Goal: Task Accomplishment & Management: Manage account settings

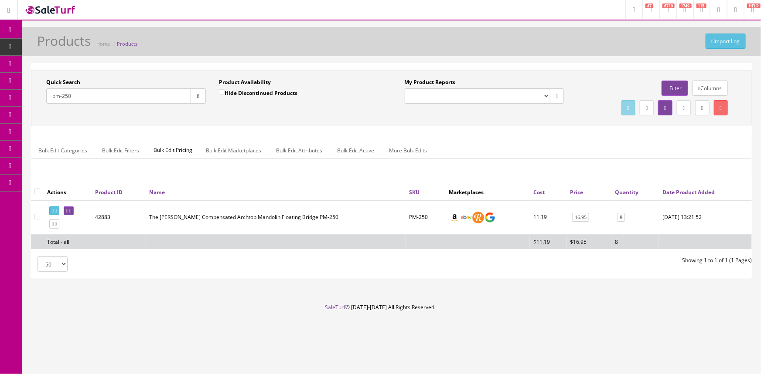
drag, startPoint x: 89, startPoint y: 94, endPoint x: 27, endPoint y: 95, distance: 61.9
click at [27, 95] on div "Quick Search pm-250 Date From Product Availability Hide Discontinued Products D…" at bounding box center [391, 175] width 739 height 224
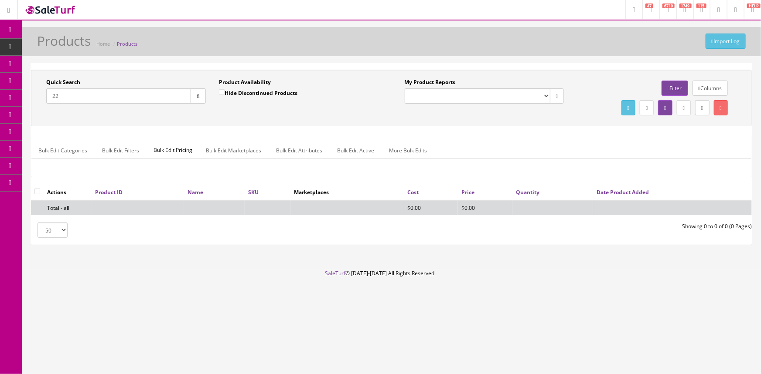
type input "2"
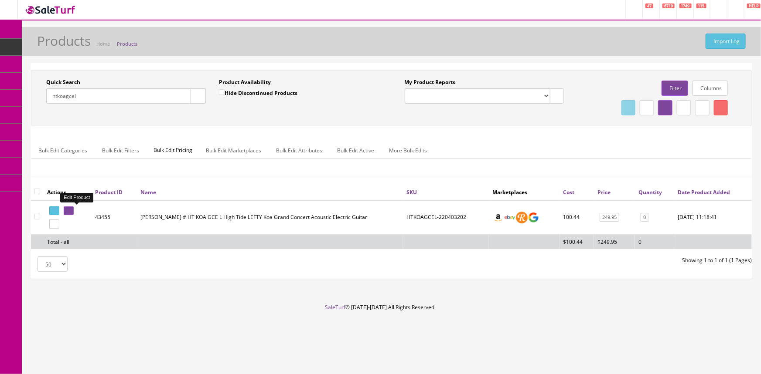
type input "htkoagcel"
click at [68, 210] on icon at bounding box center [67, 211] width 2 height 5
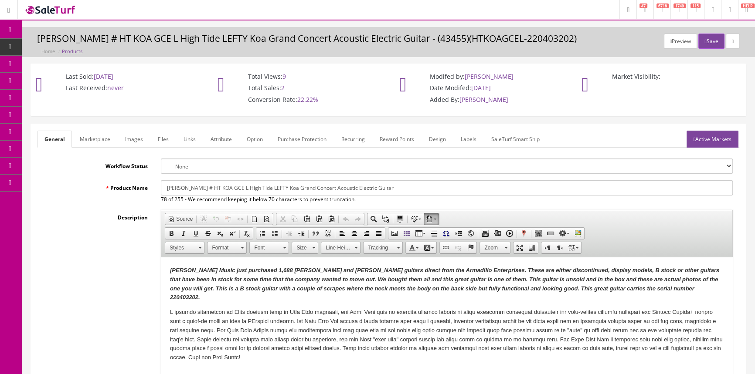
click at [133, 135] on link "Images" at bounding box center [134, 139] width 32 height 17
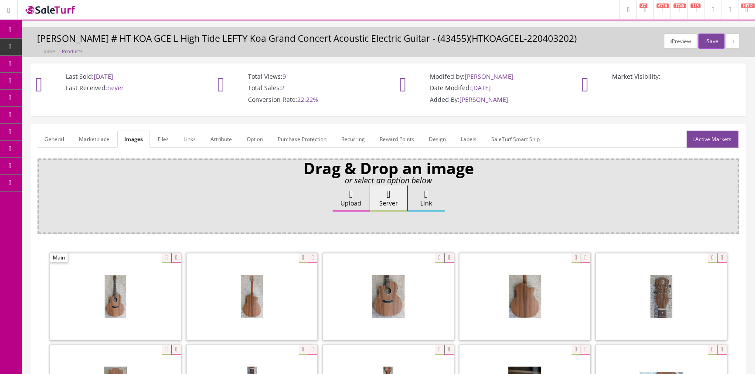
scroll to position [198, 0]
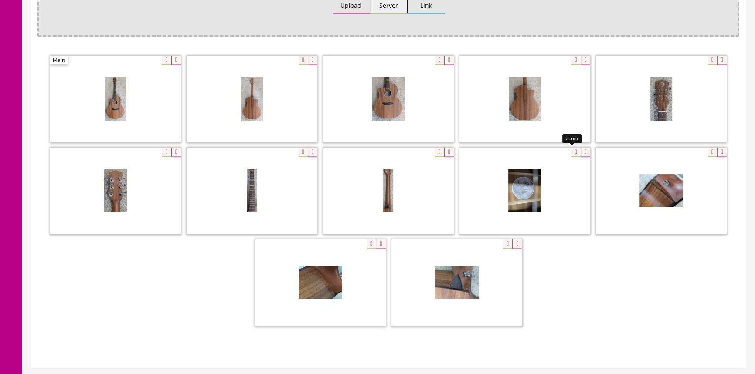
click at [573, 151] on div at bounding box center [524, 190] width 131 height 87
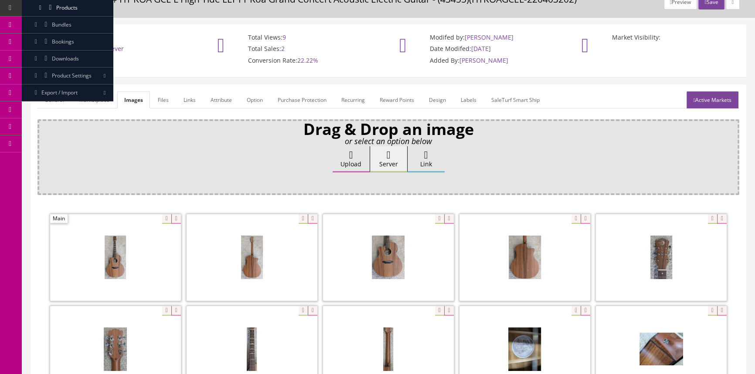
scroll to position [0, 0]
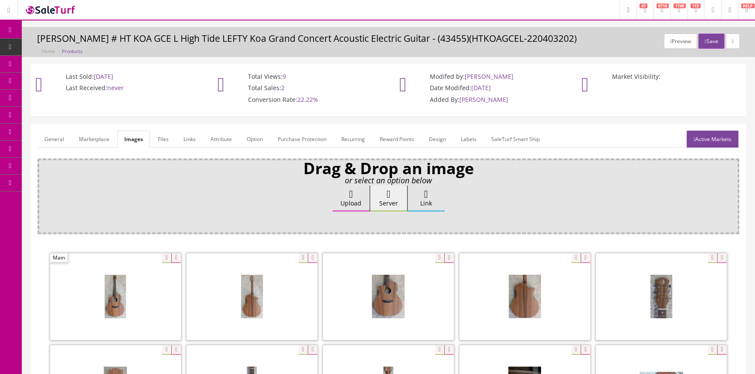
click at [54, 140] on link "General" at bounding box center [54, 139] width 34 height 17
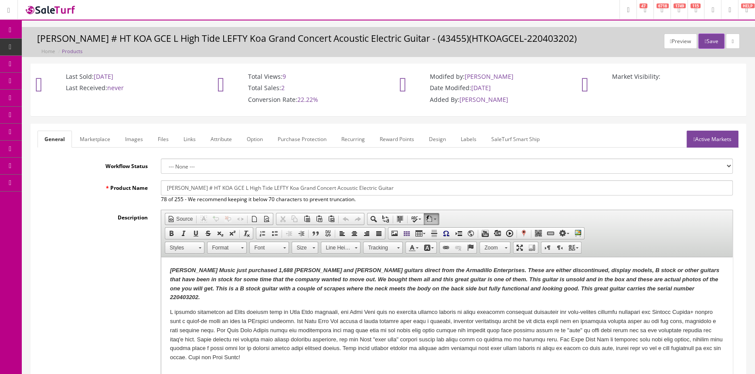
click at [81, 44] on link "Products" at bounding box center [68, 47] width 92 height 17
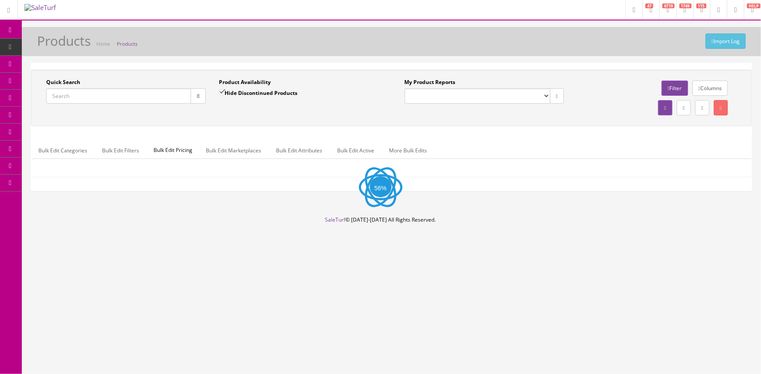
click at [83, 93] on input "Quick Search" at bounding box center [118, 95] width 145 height 15
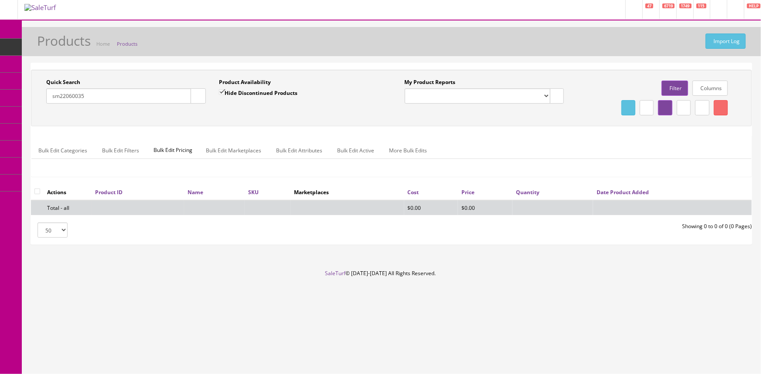
type input "sm22060035"
click at [221, 93] on input "Hide Discontinued Products" at bounding box center [222, 92] width 6 height 6
checkbox input "false"
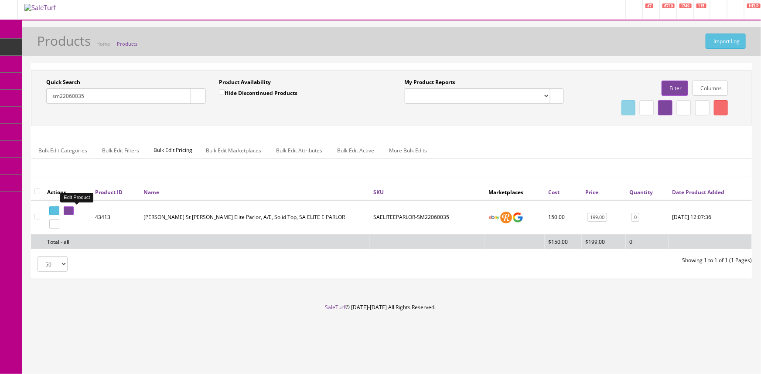
click at [68, 212] on icon at bounding box center [67, 211] width 2 height 5
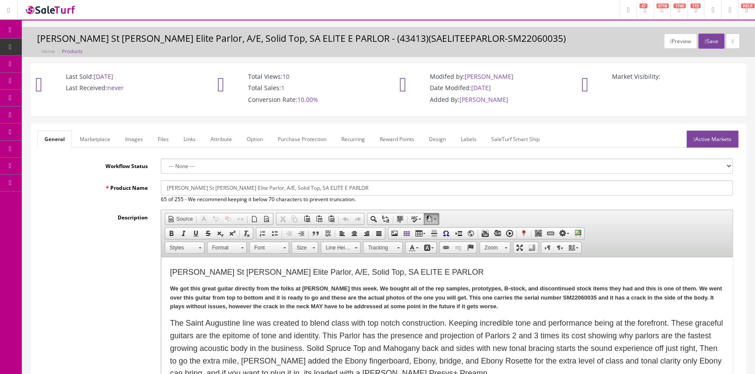
click at [137, 140] on link "Images" at bounding box center [134, 139] width 32 height 17
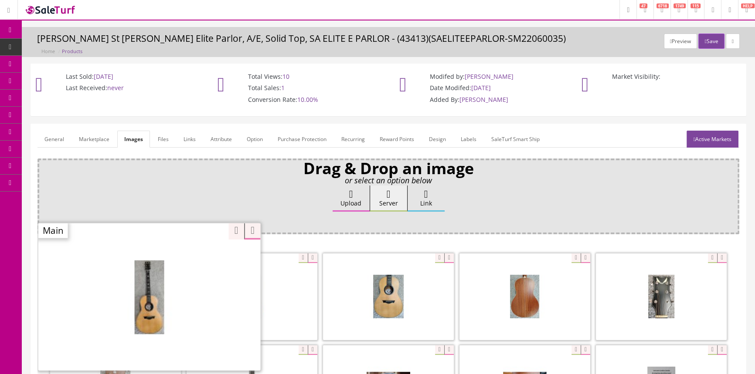
click at [161, 258] on div "Zoom" at bounding box center [149, 297] width 222 height 148
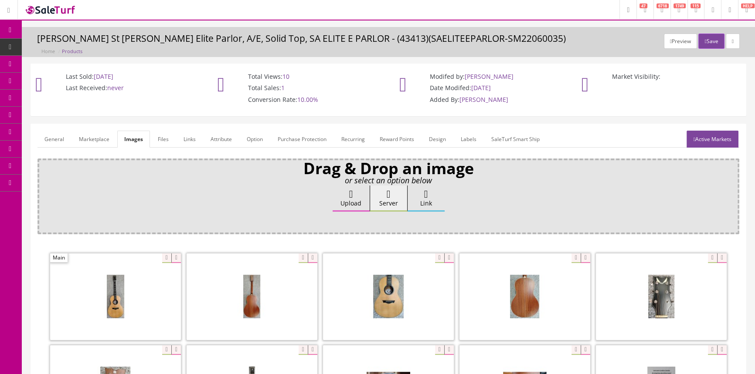
click at [71, 41] on link "Products" at bounding box center [68, 47] width 92 height 17
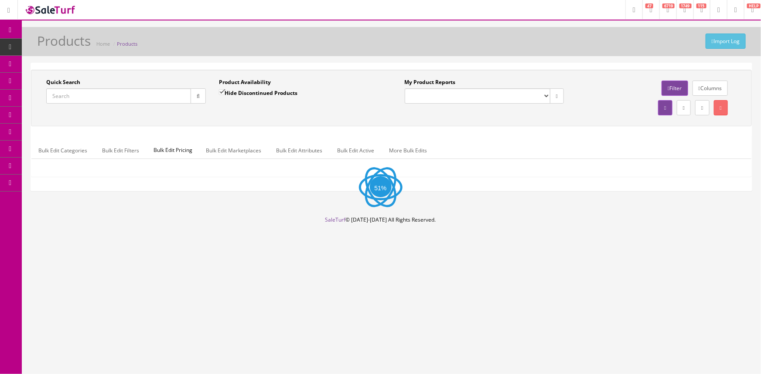
click at [85, 95] on input "Quick Search" at bounding box center [118, 95] width 145 height 15
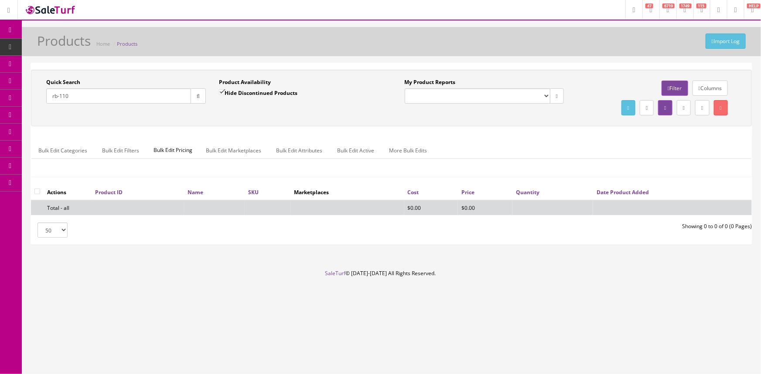
type input "rb-110"
click at [201, 96] on button "button" at bounding box center [198, 95] width 15 height 15
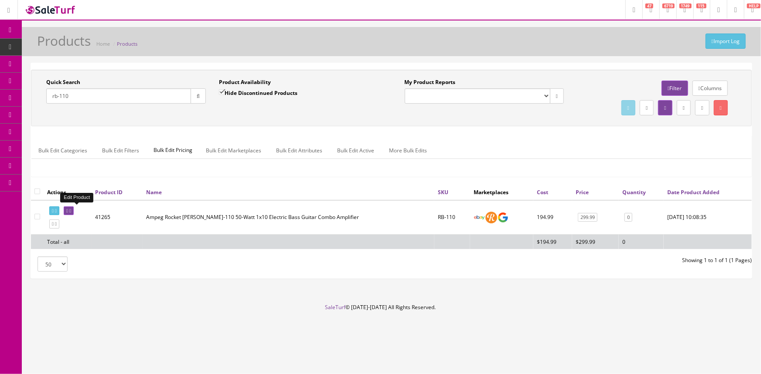
click at [68, 209] on icon at bounding box center [67, 211] width 2 height 5
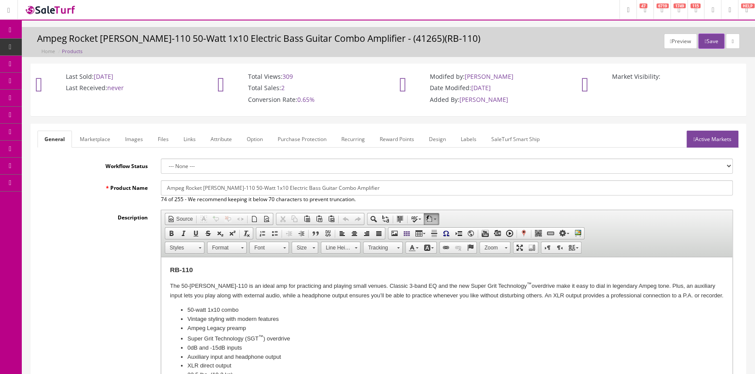
click at [134, 136] on link "Images" at bounding box center [134, 139] width 32 height 17
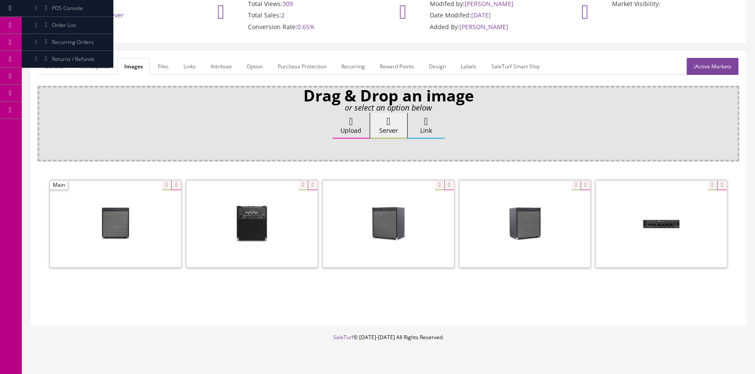
scroll to position [79, 0]
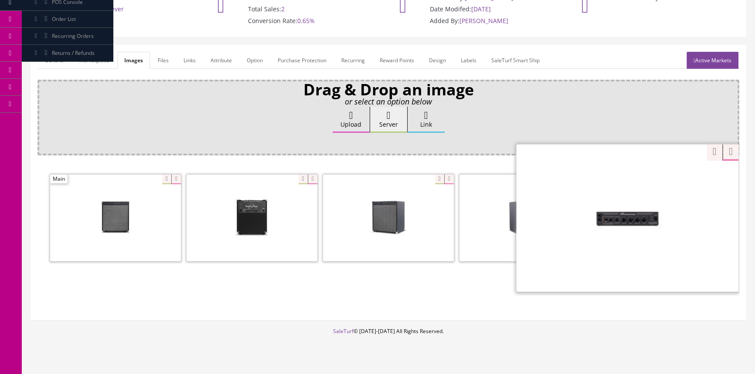
click at [708, 174] on div "Zoom" at bounding box center [627, 218] width 222 height 148
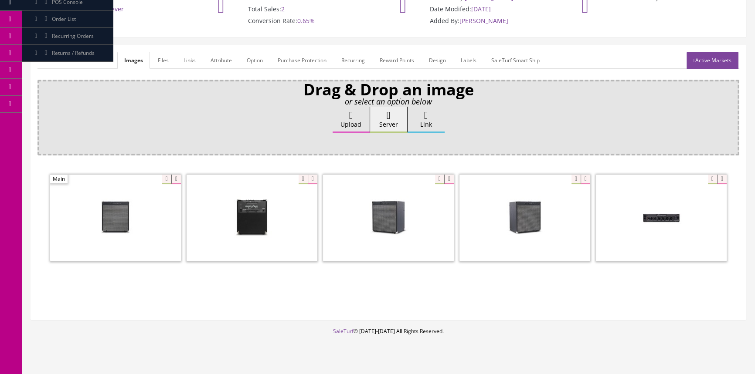
click at [497, 205] on span at bounding box center [524, 218] width 131 height 87
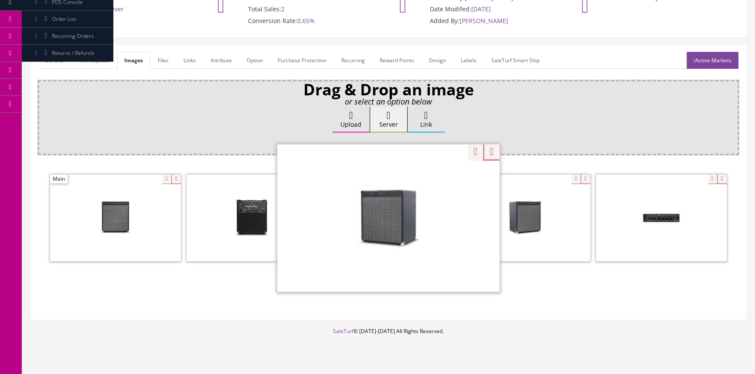
click at [436, 177] on div "Zoom" at bounding box center [388, 218] width 222 height 148
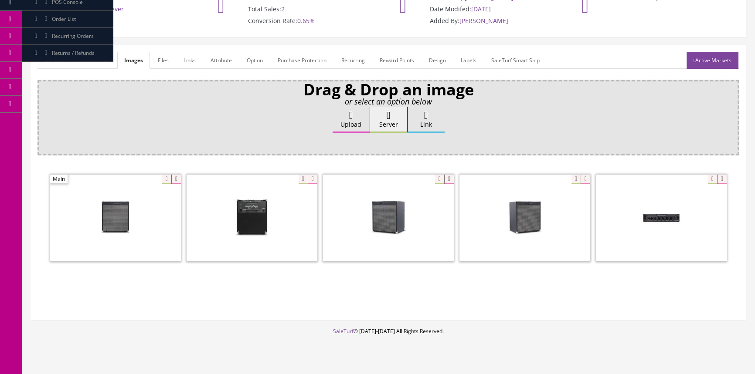
click at [246, 218] on span at bounding box center [252, 218] width 131 height 87
click at [294, 182] on div at bounding box center [252, 217] width 131 height 87
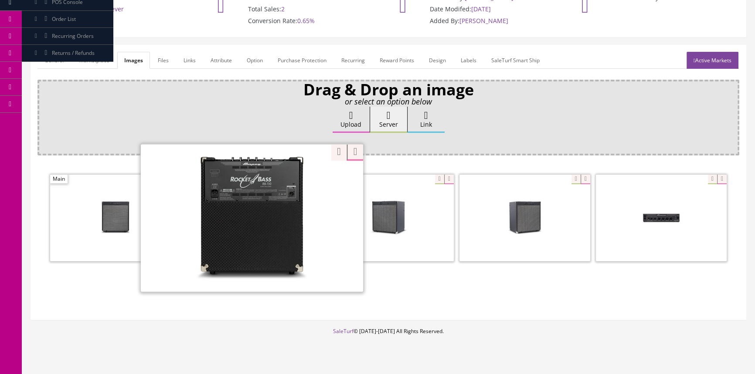
click at [441, 321] on div "General Marketplace Images Files Links Attribute Option Purchase Protection Rec…" at bounding box center [388, 186] width 733 height 283
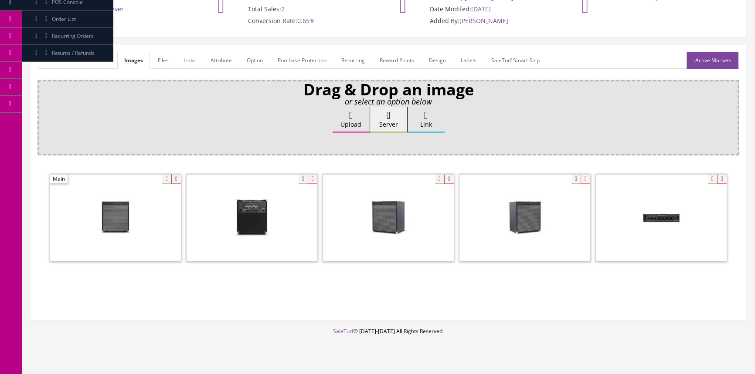
scroll to position [0, 0]
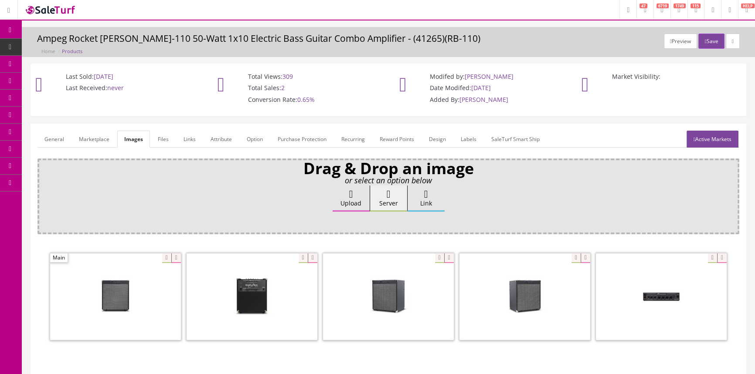
click at [70, 96] on span "Order List" at bounding box center [64, 97] width 24 height 7
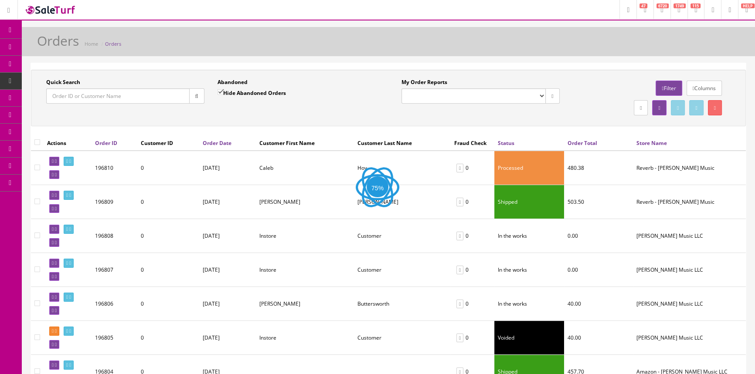
click at [92, 95] on input "Quick Search" at bounding box center [117, 95] width 143 height 15
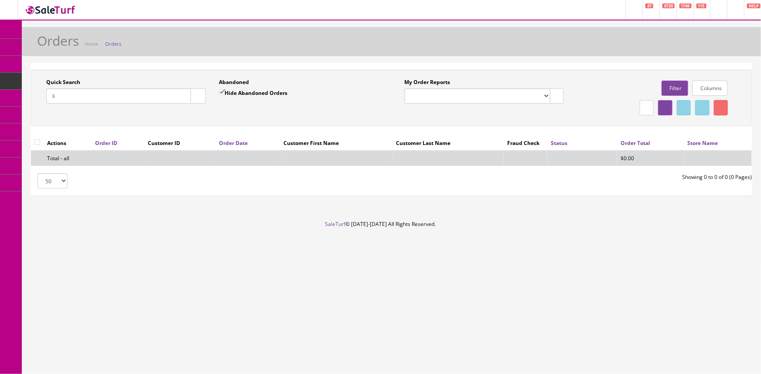
type input "l"
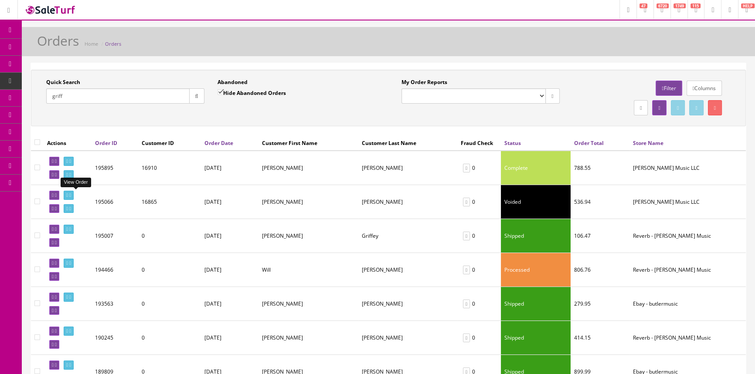
type input "griff"
click at [68, 194] on icon at bounding box center [67, 195] width 2 height 5
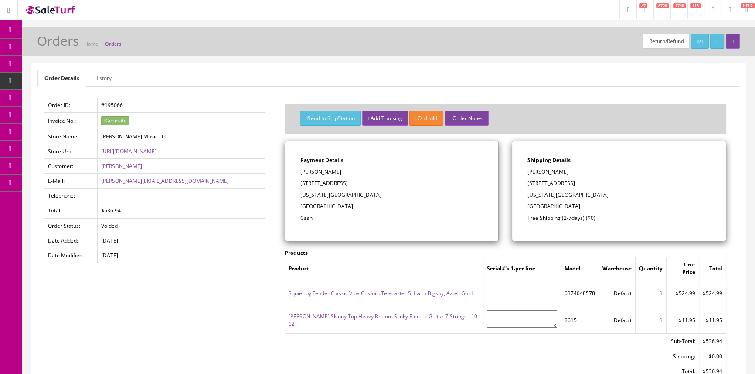
click at [56, 48] on link "Products" at bounding box center [68, 47] width 92 height 17
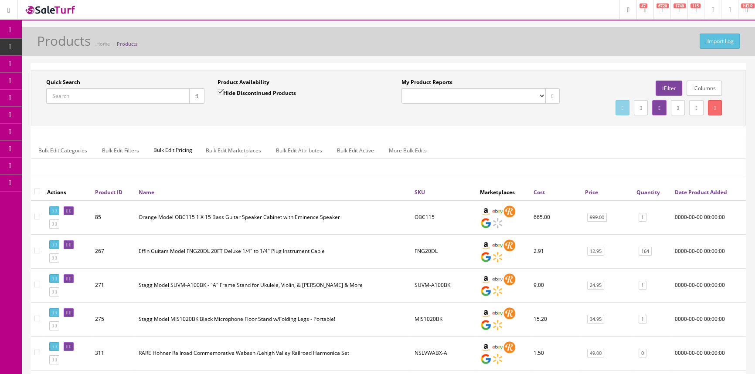
click at [142, 98] on input "Quick Search" at bounding box center [117, 95] width 143 height 15
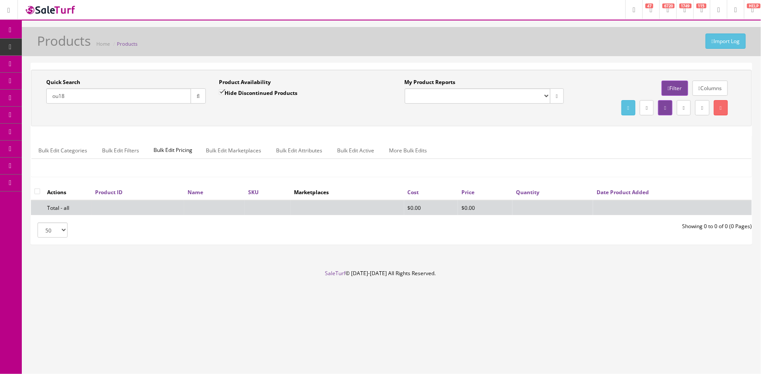
type input "ou18"
click at [221, 90] on input "Hide Discontinued Products" at bounding box center [222, 92] width 6 height 6
checkbox input "false"
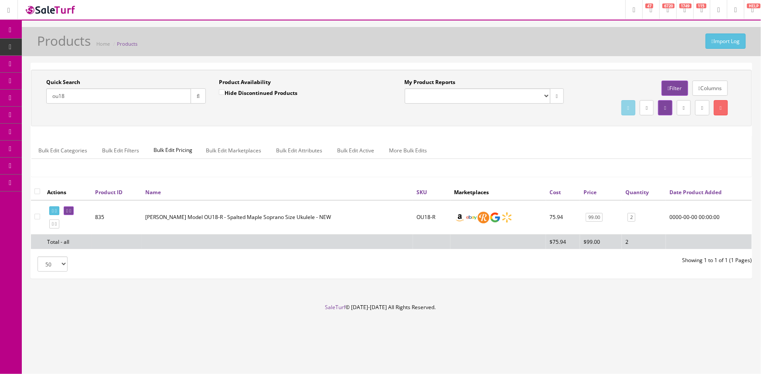
click at [139, 100] on input "ou18" at bounding box center [118, 95] width 145 height 15
type input "o"
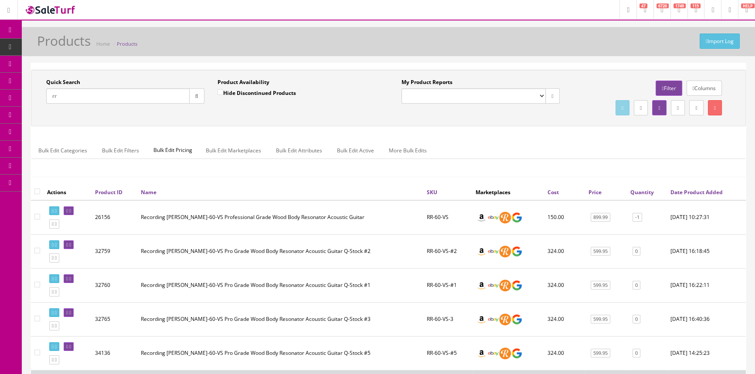
type input "r"
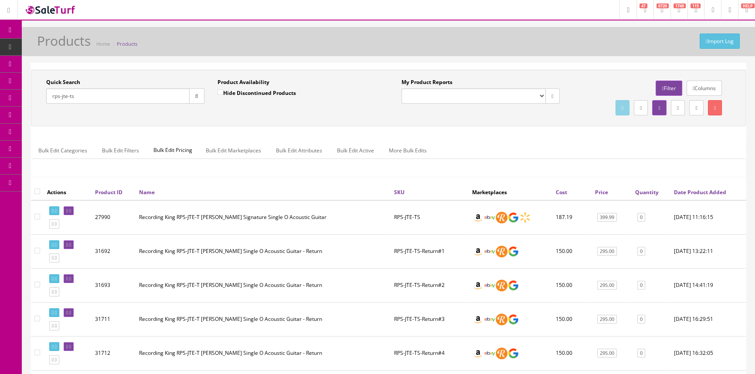
click at [90, 95] on input "rps-jte-ts" at bounding box center [117, 95] width 143 height 15
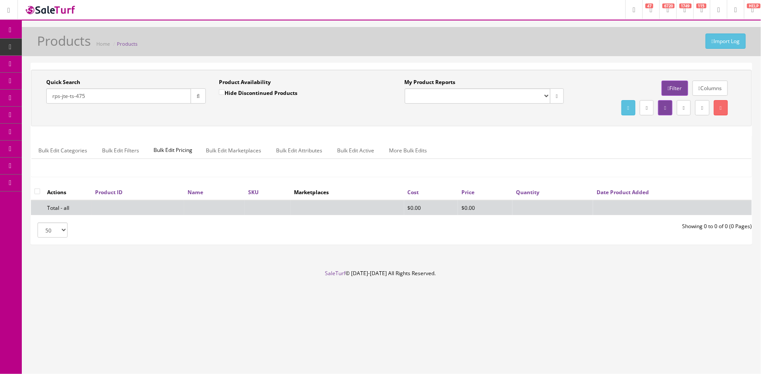
drag, startPoint x: 89, startPoint y: 95, endPoint x: 44, endPoint y: 93, distance: 44.9
click at [44, 101] on div "Quick Search rps-jte-ts-475 Date From" at bounding box center [126, 94] width 173 height 32
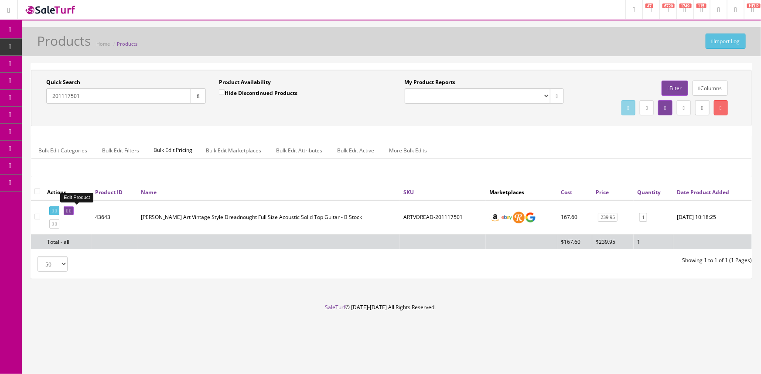
type input "201117501"
click at [68, 210] on icon at bounding box center [67, 211] width 2 height 5
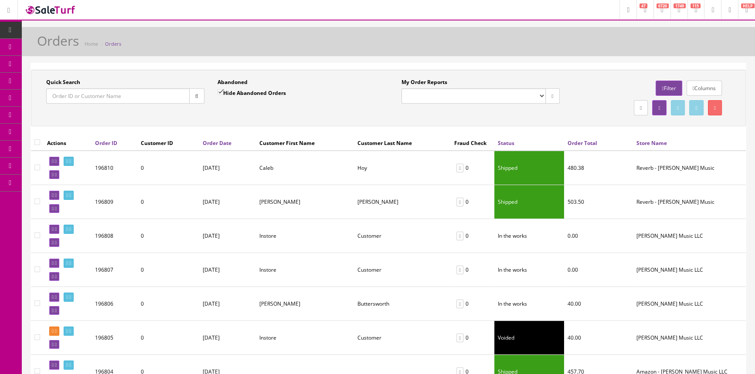
click at [166, 94] on input "Quick Search" at bounding box center [117, 95] width 143 height 15
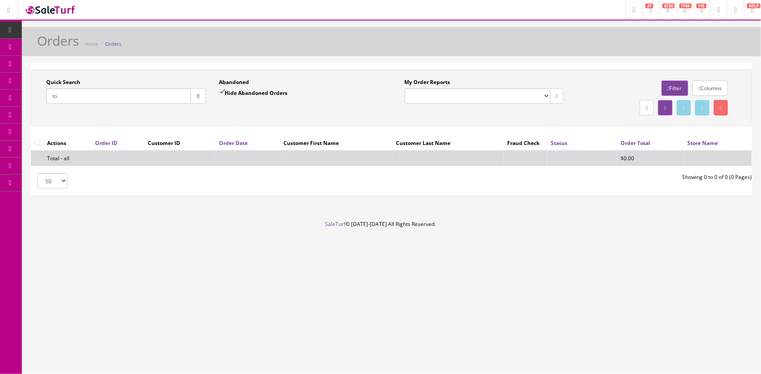
type input "t"
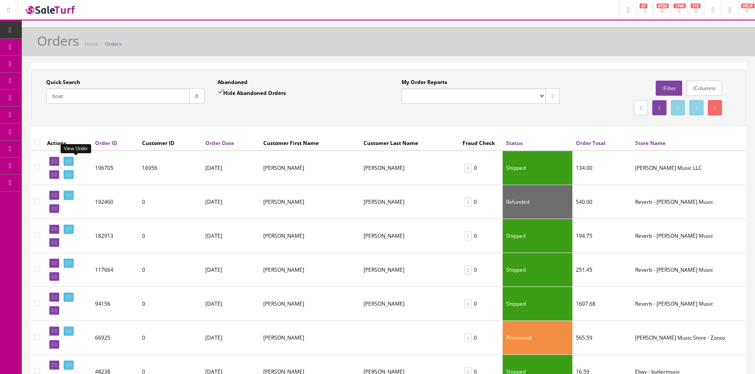
type input "boat"
click at [68, 161] on icon at bounding box center [67, 161] width 2 height 5
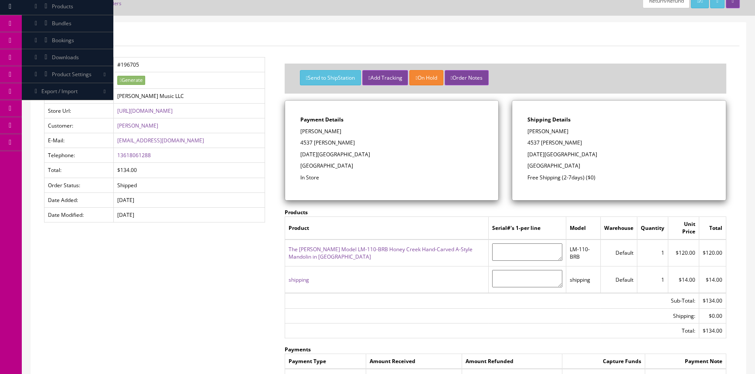
scroll to position [39, 0]
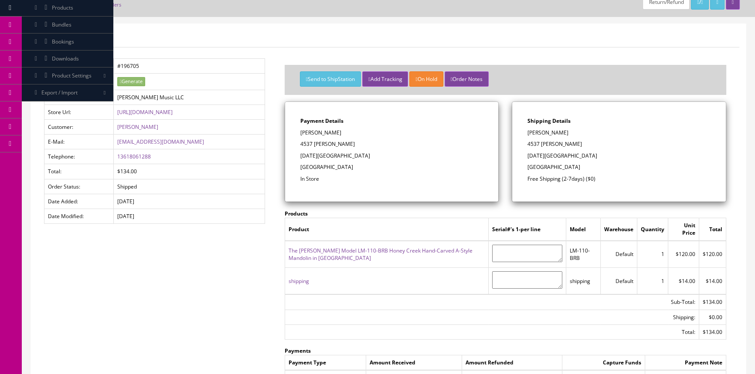
click at [428, 249] on link "The [PERSON_NAME] Model LM-110-BRB Honey Creek Hand-Carved A-Style Mandolin in …" at bounding box center [381, 254] width 184 height 15
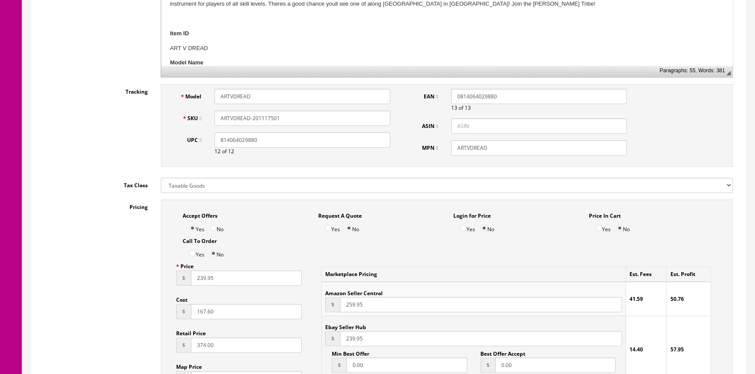
scroll to position [396, 0]
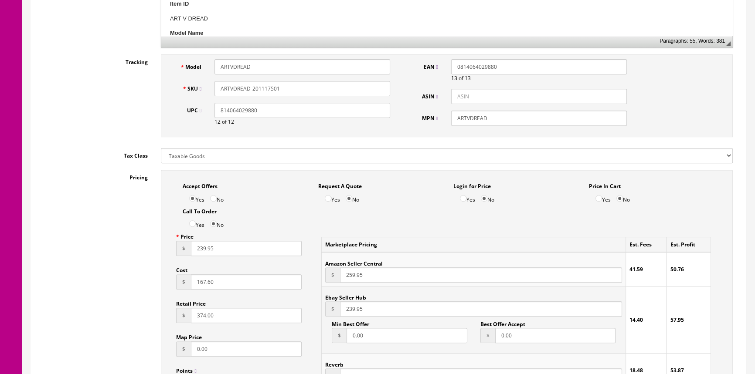
click at [302, 87] on input "ARTVDREAD-201117501" at bounding box center [302, 88] width 176 height 15
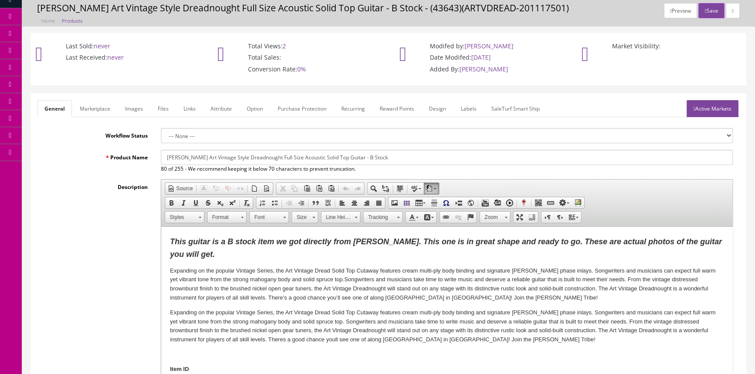
scroll to position [0, 0]
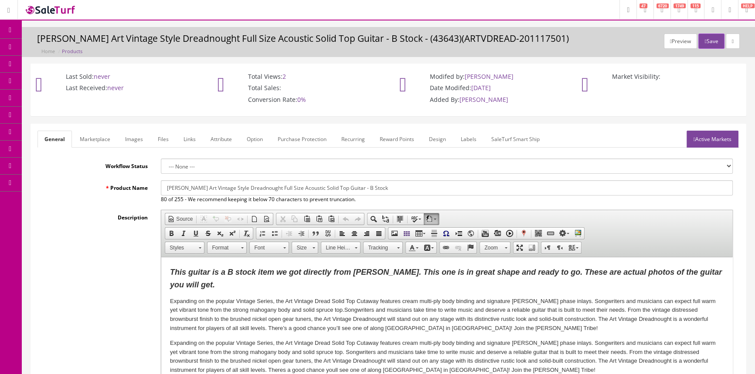
type input "ARTVDREAD-201117510"
click at [101, 136] on link "Marketplace" at bounding box center [95, 139] width 44 height 17
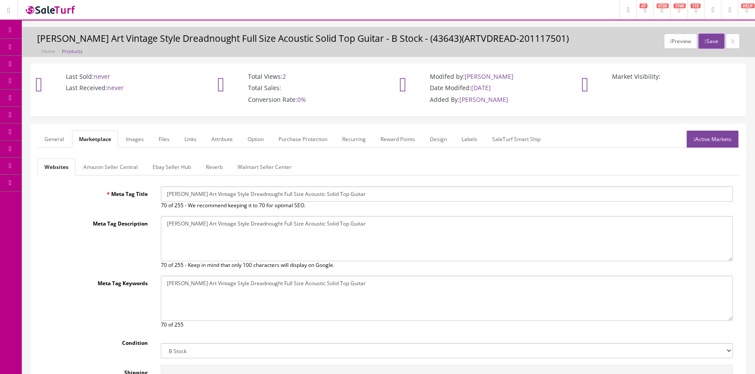
click at [61, 138] on link "General" at bounding box center [54, 139] width 34 height 17
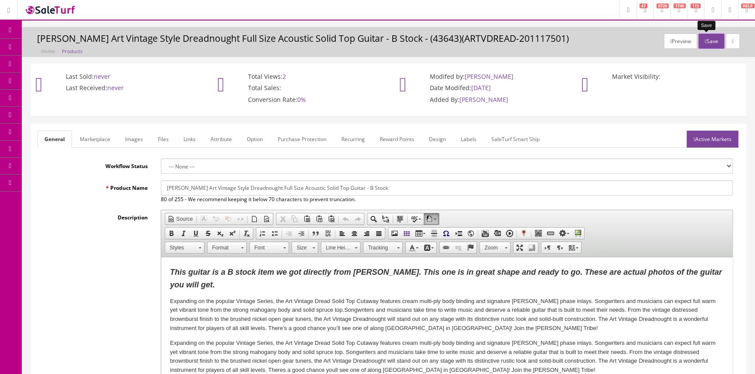
click at [708, 39] on button "Save" at bounding box center [711, 41] width 26 height 15
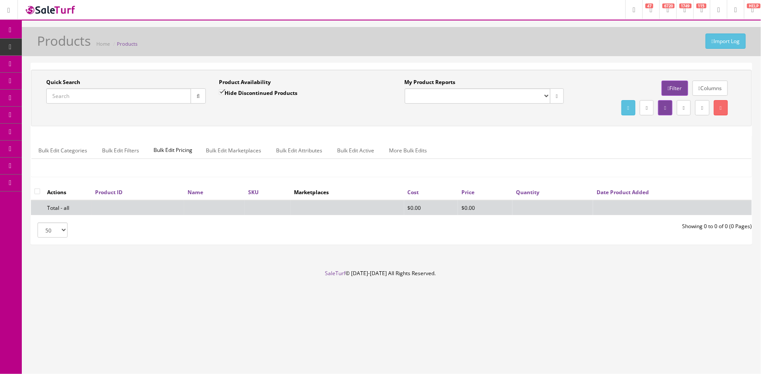
click at [109, 95] on input "Quick Search" at bounding box center [118, 95] width 145 height 15
click at [72, 95] on input "2011175510" at bounding box center [118, 95] width 145 height 15
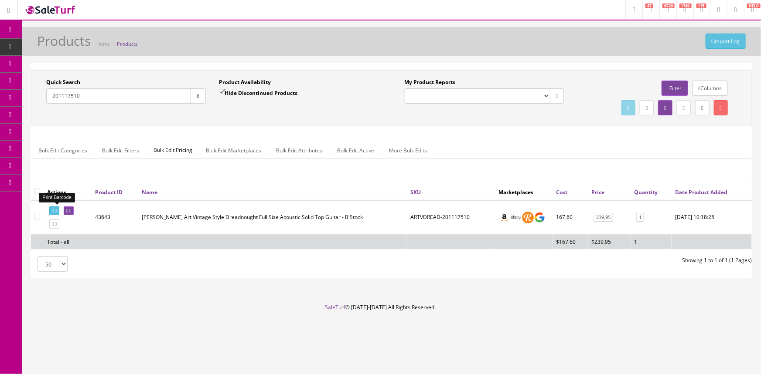
click at [53, 211] on icon at bounding box center [53, 211] width 2 height 5
click at [152, 95] on input "201117510" at bounding box center [118, 95] width 145 height 15
type input "tb70"
click at [222, 91] on input "Hide Discontinued Products" at bounding box center [222, 92] width 6 height 6
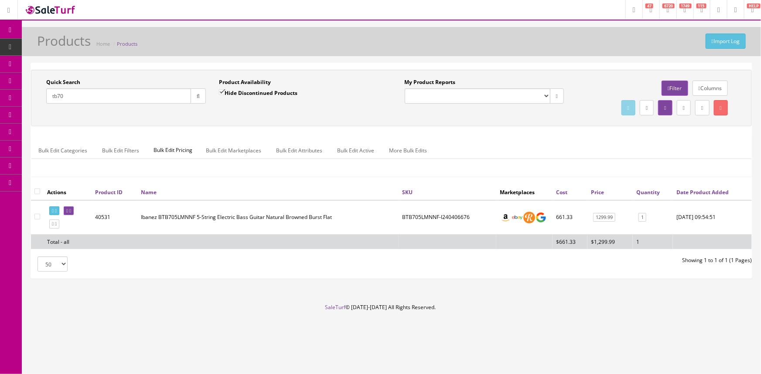
checkbox input "false"
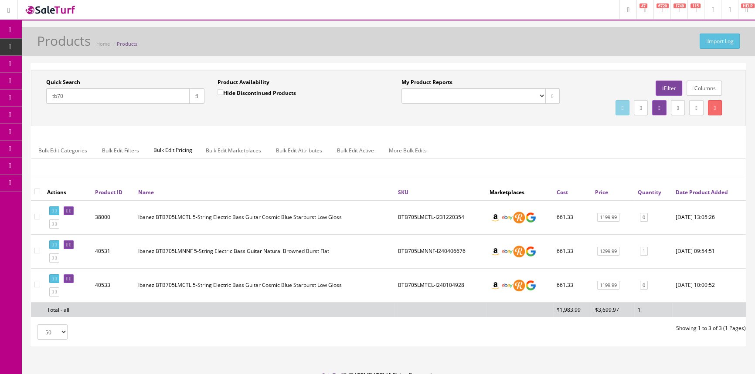
click at [74, 95] on input "tb70" at bounding box center [117, 95] width 143 height 15
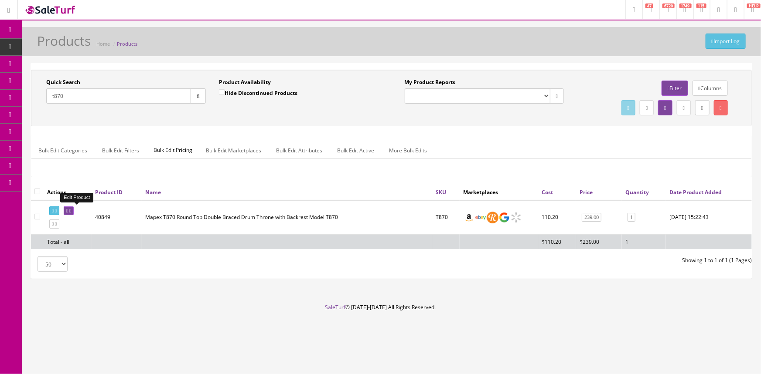
type input "t870"
click at [68, 209] on icon at bounding box center [67, 211] width 2 height 5
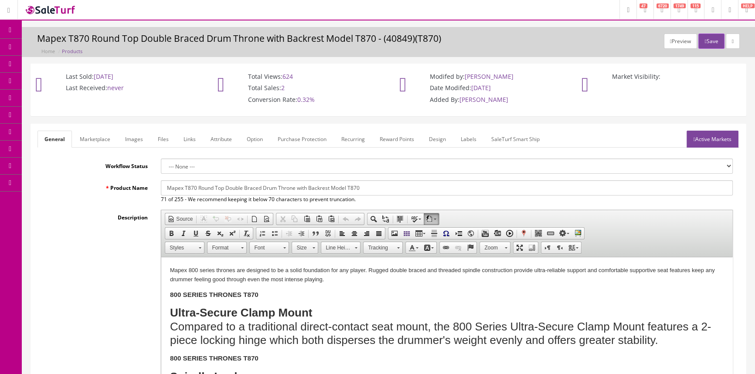
click at [134, 135] on link "Images" at bounding box center [134, 139] width 32 height 17
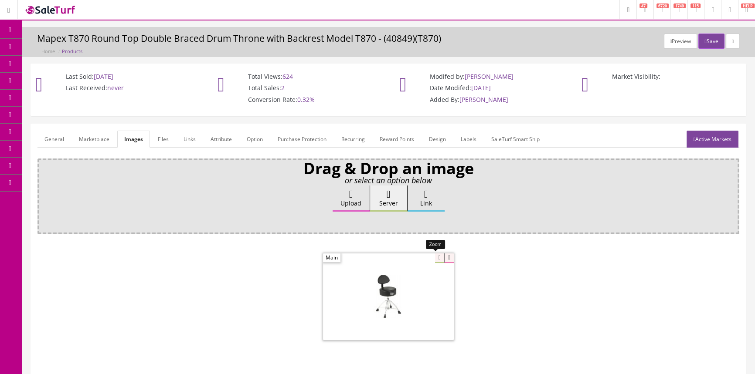
click at [432, 260] on div at bounding box center [388, 296] width 131 height 87
click at [73, 49] on span "Products" at bounding box center [62, 46] width 21 height 7
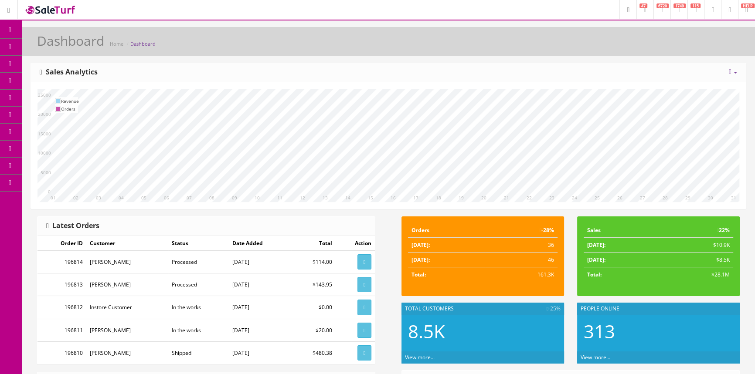
click at [83, 45] on link "Products" at bounding box center [68, 47] width 92 height 17
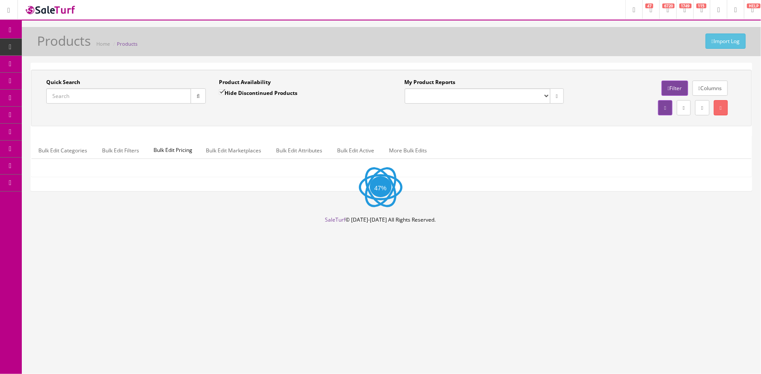
click at [84, 95] on input "Quick Search" at bounding box center [118, 95] width 145 height 15
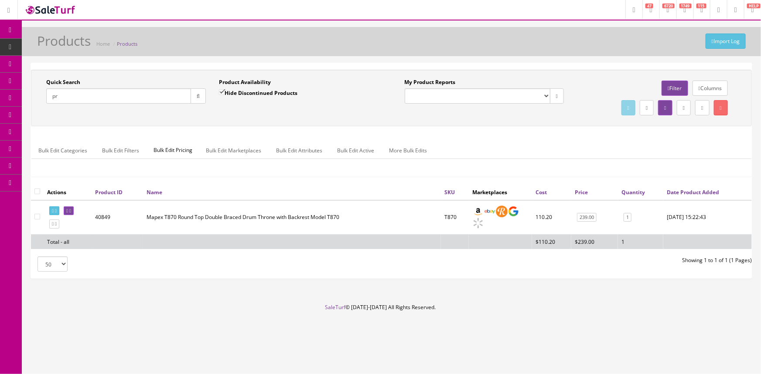
type input "p"
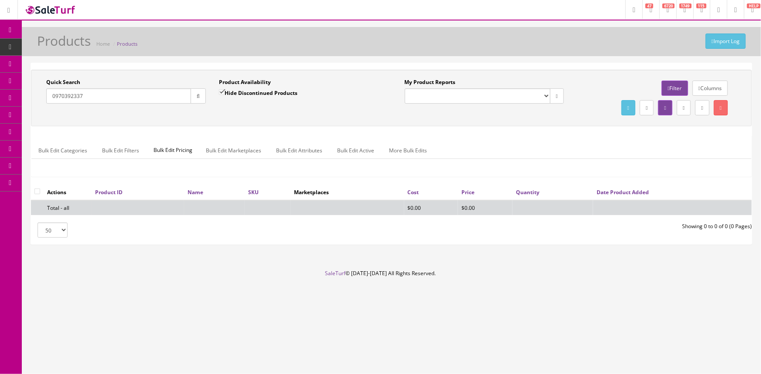
type input "0970392337"
click at [221, 92] on input "Hide Discontinued Products" at bounding box center [222, 92] width 6 height 6
checkbox input "false"
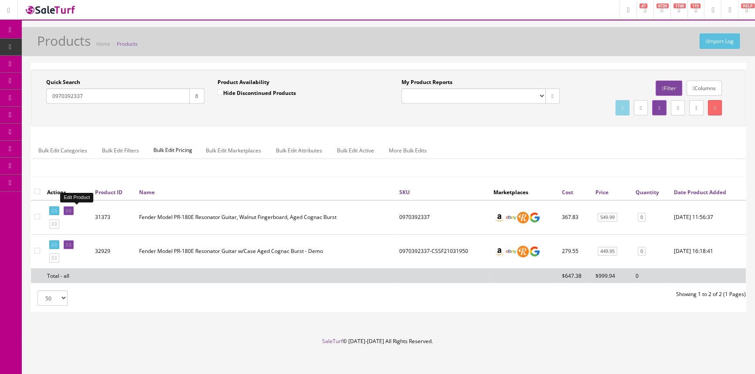
click at [68, 210] on icon at bounding box center [67, 211] width 2 height 5
